Goal: Task Accomplishment & Management: Complete application form

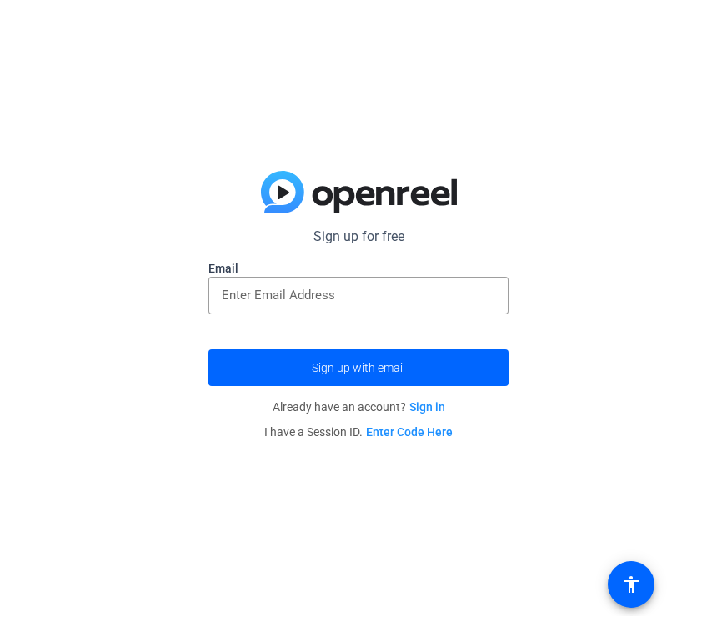
click at [245, 289] on input "email" at bounding box center [359, 296] width 274 height 20
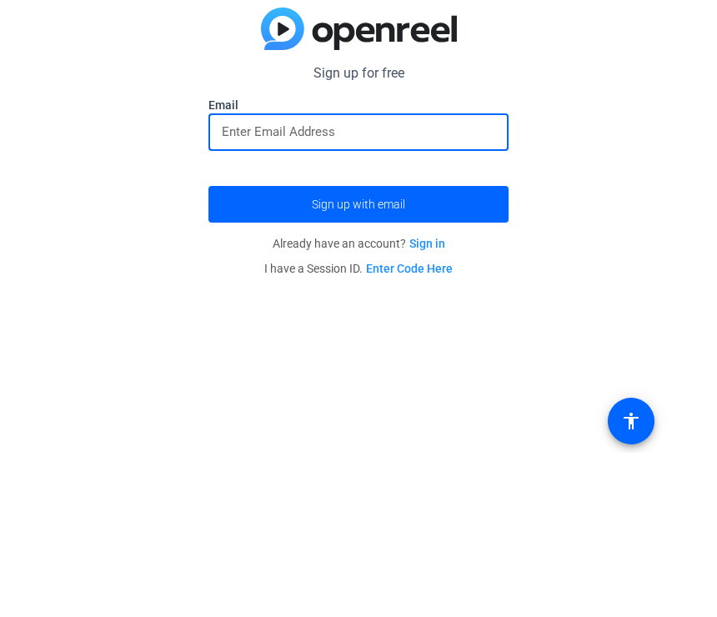
type input "[EMAIL_ADDRESS][PERSON_NAME][DOMAIN_NAME]"
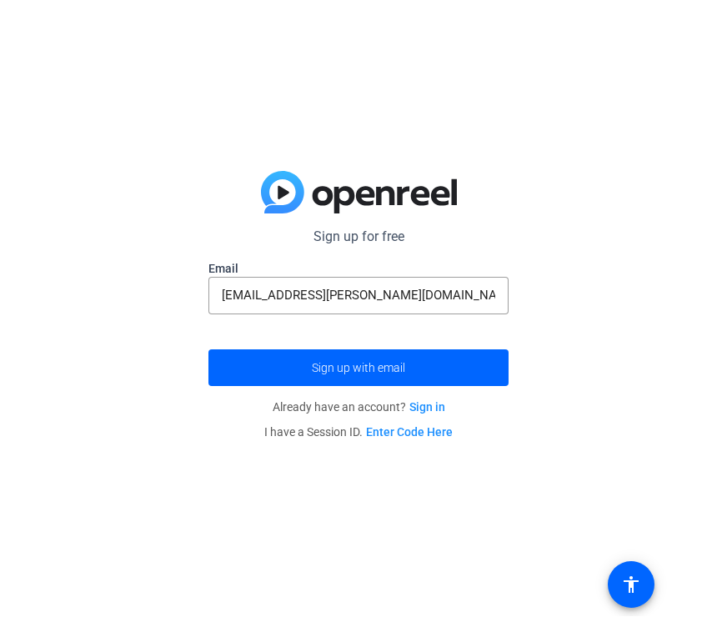
click at [241, 375] on span "submit" at bounding box center [358, 369] width 300 height 40
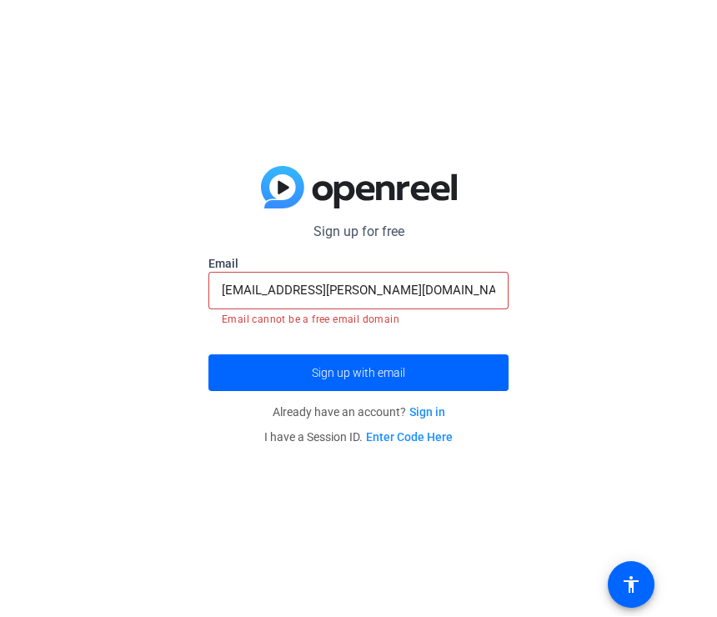
click at [223, 292] on input "[EMAIL_ADDRESS][PERSON_NAME][DOMAIN_NAME]" at bounding box center [359, 291] width 274 height 20
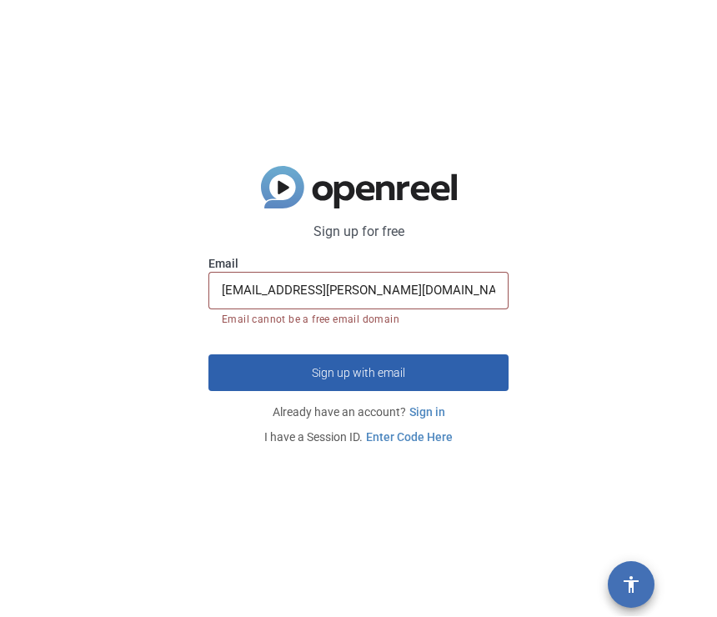
click at [650, 588] on span at bounding box center [631, 585] width 40 height 40
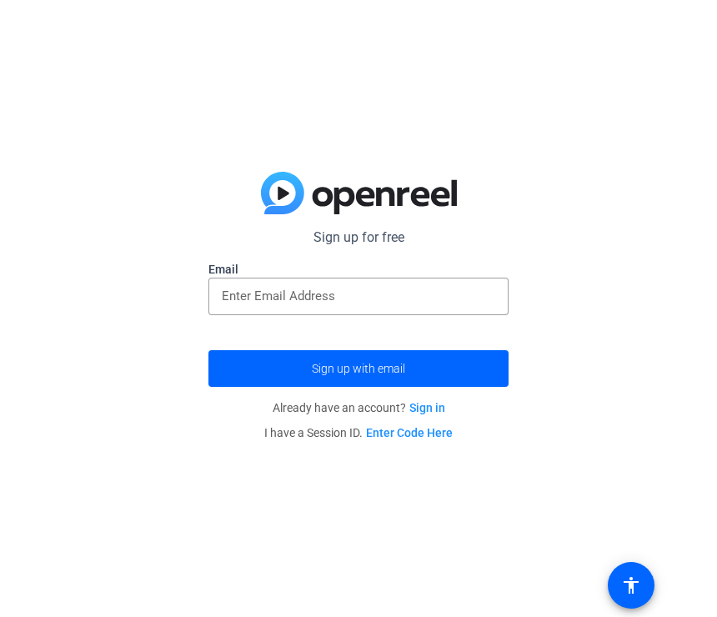
click at [485, 289] on input "email" at bounding box center [359, 296] width 274 height 20
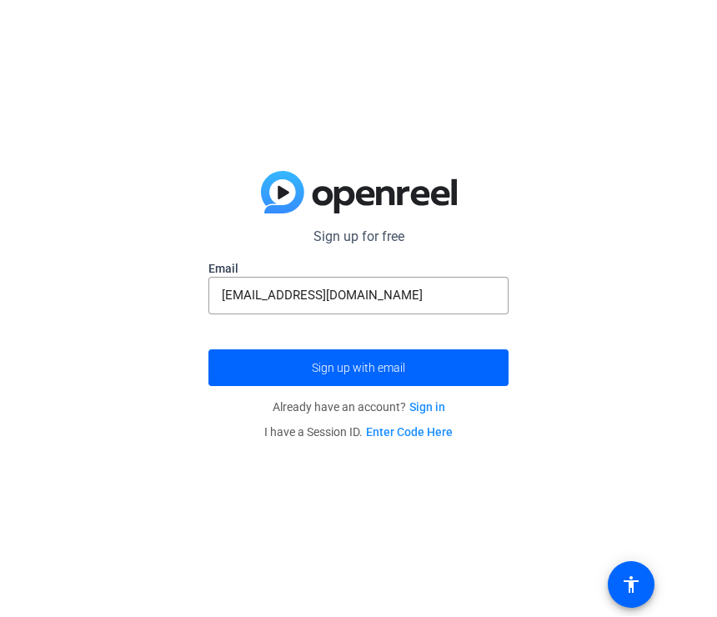
click at [479, 359] on span "submit" at bounding box center [358, 369] width 300 height 40
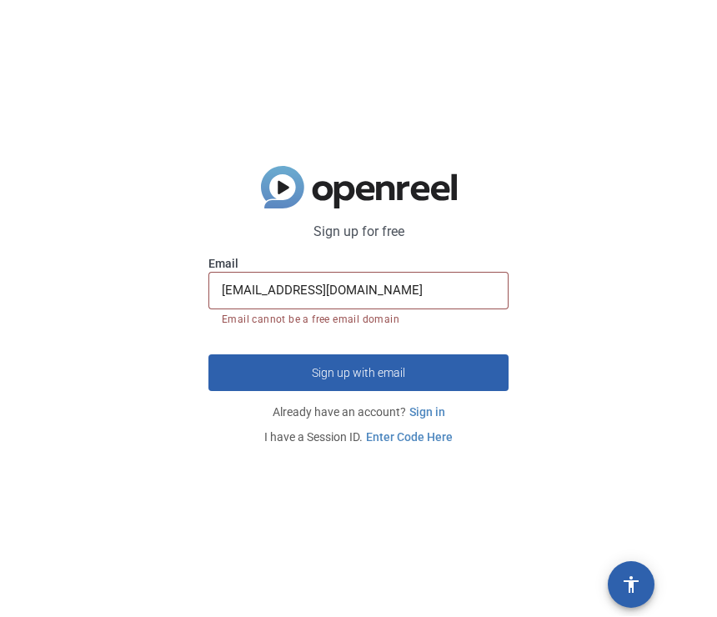
click at [488, 289] on input "wolfpackfootball28@gmail.com" at bounding box center [359, 291] width 274 height 20
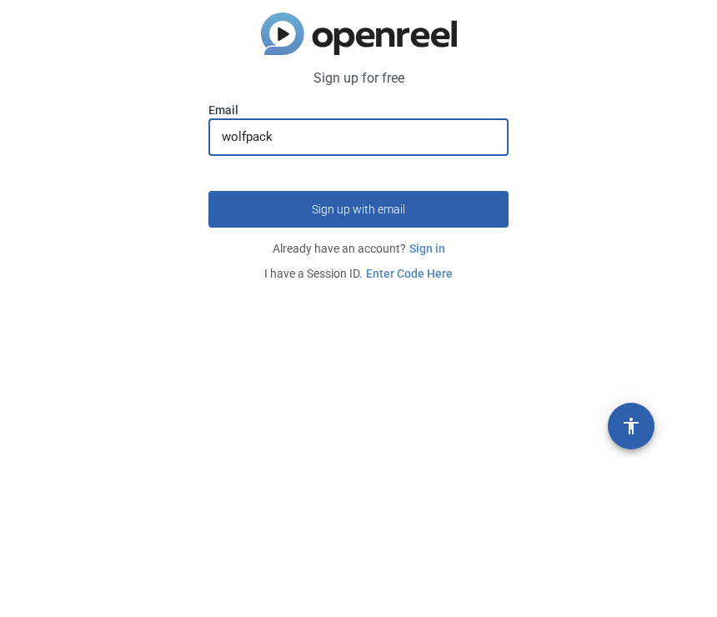
type input "wolfpac"
type input "[EMAIL_ADDRESS][PERSON_NAME][DOMAIN_NAME]"
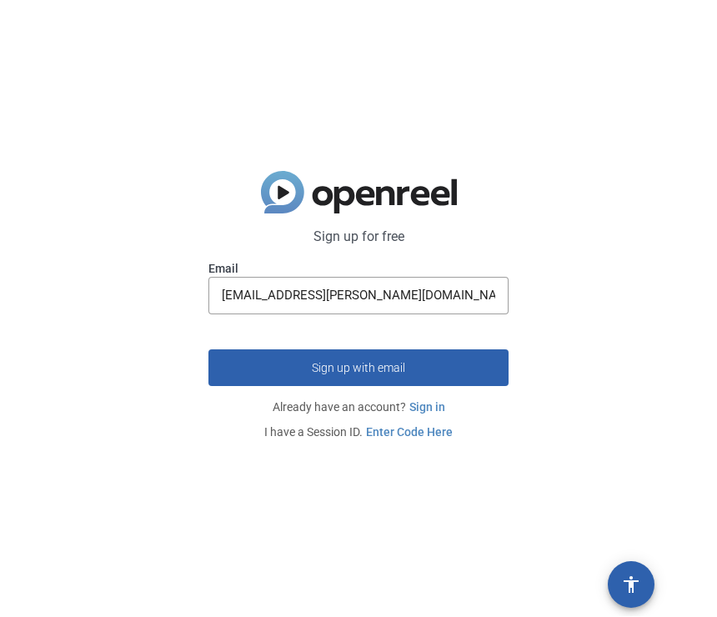
click at [462, 375] on span "submit" at bounding box center [358, 369] width 300 height 40
